Goal: Transaction & Acquisition: Purchase product/service

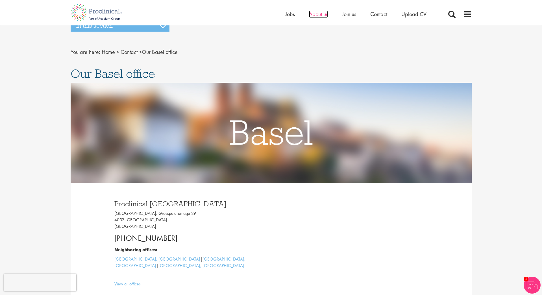
click at [316, 15] on span "About us" at bounding box center [318, 13] width 19 height 7
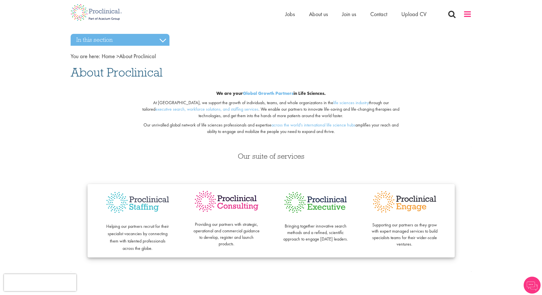
click at [467, 15] on span at bounding box center [467, 14] width 8 height 8
click at [468, 17] on span at bounding box center [467, 14] width 8 height 8
click at [468, 15] on span at bounding box center [467, 14] width 8 height 8
click at [316, 13] on span "About us" at bounding box center [318, 13] width 19 height 7
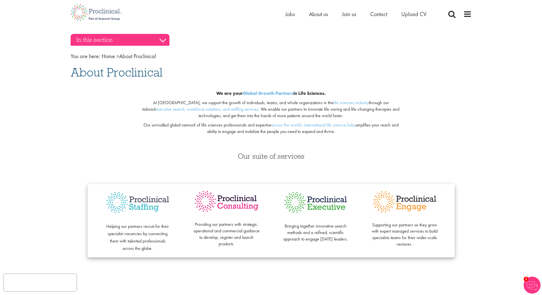
click at [165, 41] on h3 "In this section" at bounding box center [120, 40] width 99 height 12
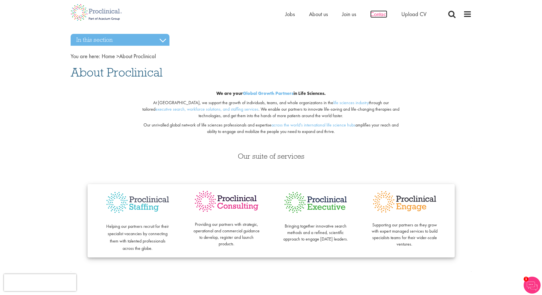
click at [382, 14] on span "Contact" at bounding box center [378, 13] width 17 height 7
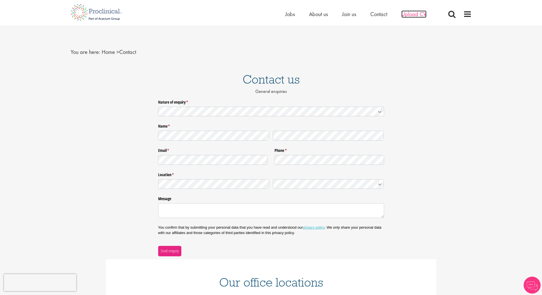
click at [404, 13] on span "Upload CV" at bounding box center [413, 13] width 25 height 7
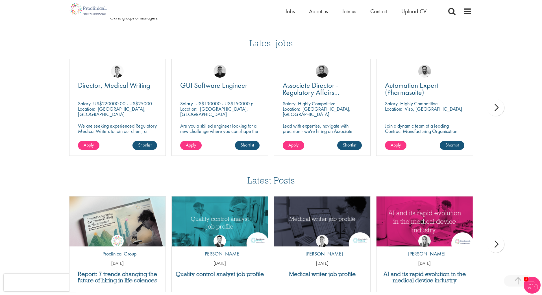
scroll to position [360, 0]
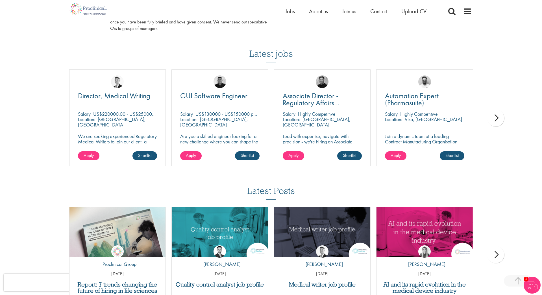
click at [490, 119] on div "next" at bounding box center [495, 118] width 17 height 17
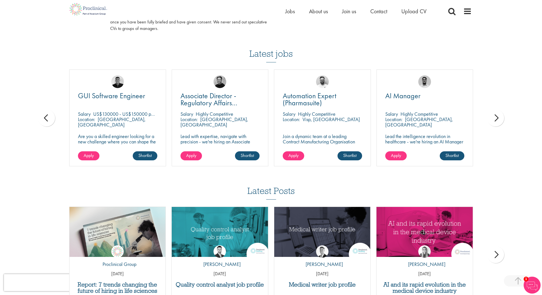
click at [490, 119] on div "next" at bounding box center [495, 118] width 17 height 17
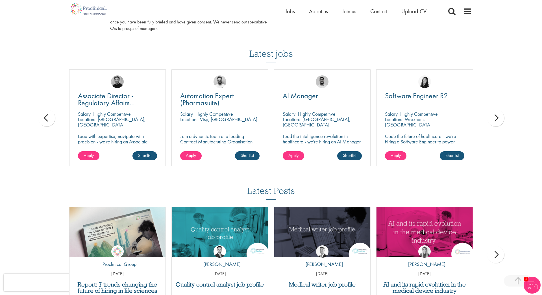
click at [490, 119] on div "next" at bounding box center [495, 118] width 17 height 17
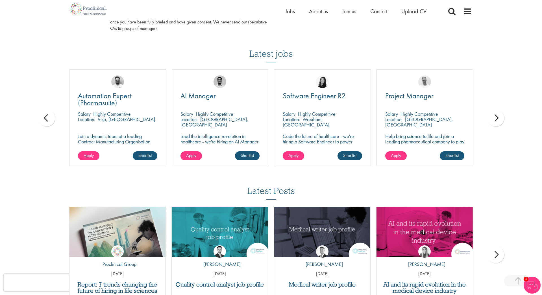
click at [490, 119] on div "next" at bounding box center [495, 118] width 17 height 17
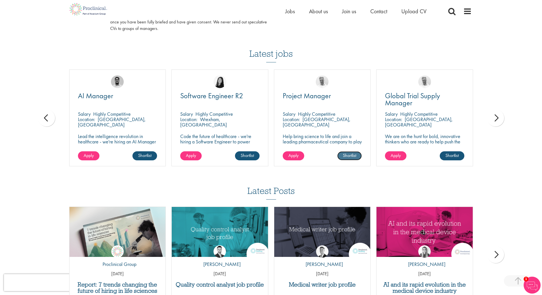
click at [344, 154] on link "Shortlist" at bounding box center [349, 155] width 25 height 9
click at [349, 154] on link "Shortlisted" at bounding box center [346, 155] width 29 height 9
click at [301, 96] on span "Project Manager" at bounding box center [307, 96] width 48 height 10
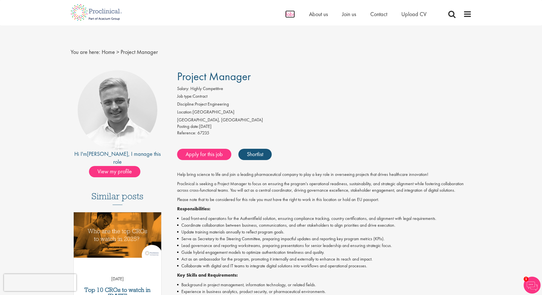
click at [292, 14] on span "Jobs" at bounding box center [290, 13] width 10 height 7
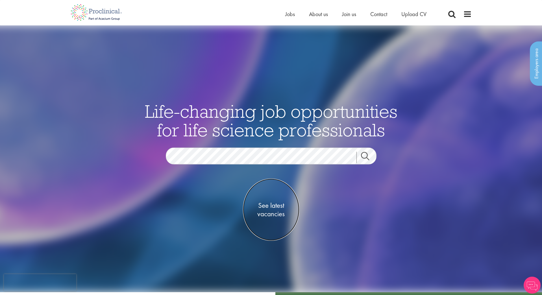
click at [278, 206] on span "See latest vacancies" at bounding box center [271, 209] width 56 height 17
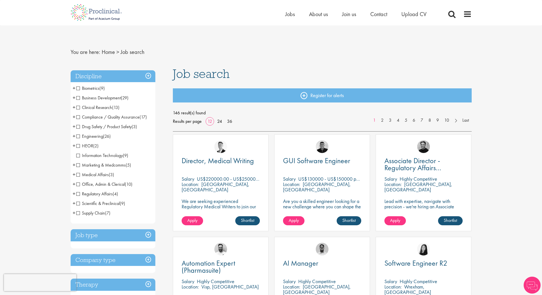
click at [77, 214] on span "Supply Chain" at bounding box center [90, 213] width 29 height 6
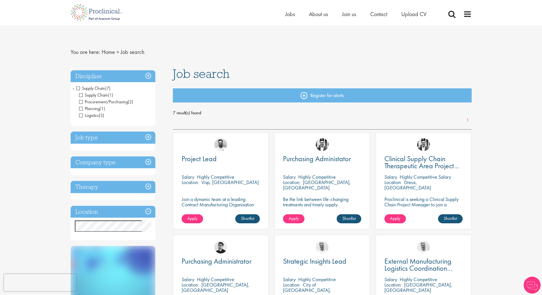
click at [149, 212] on h3 "Location" at bounding box center [113, 212] width 85 height 12
click at [122, 213] on h3 "Location" at bounding box center [113, 212] width 85 height 12
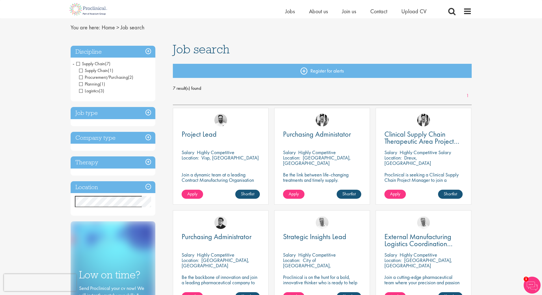
scroll to position [8, 0]
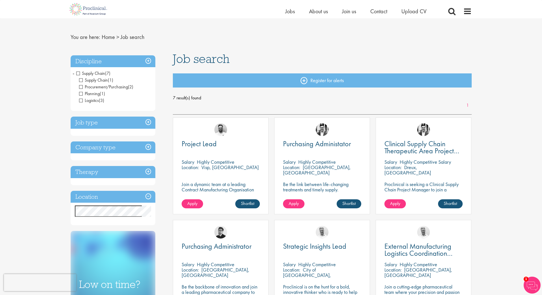
click at [146, 196] on h3 "Location" at bounding box center [113, 197] width 85 height 12
click at [148, 168] on h3 "Therapy" at bounding box center [113, 172] width 85 height 12
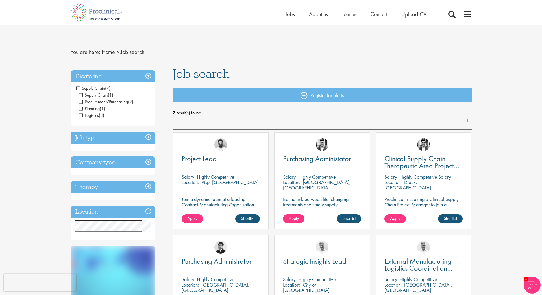
click at [78, 89] on span "Supply Chain" at bounding box center [90, 88] width 29 height 6
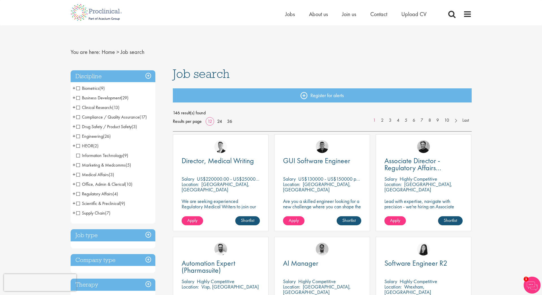
click at [77, 164] on span "Marketing & Medcomms" at bounding box center [100, 165] width 49 height 6
